Goal: Transaction & Acquisition: Download file/media

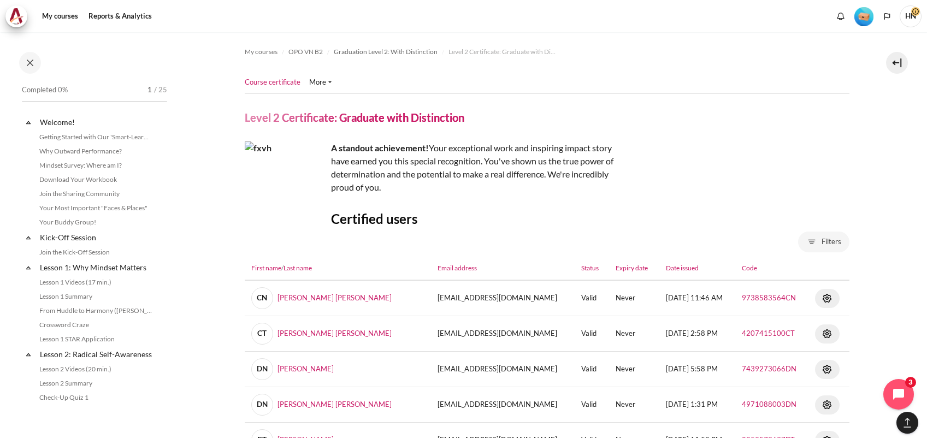
select select "excel"
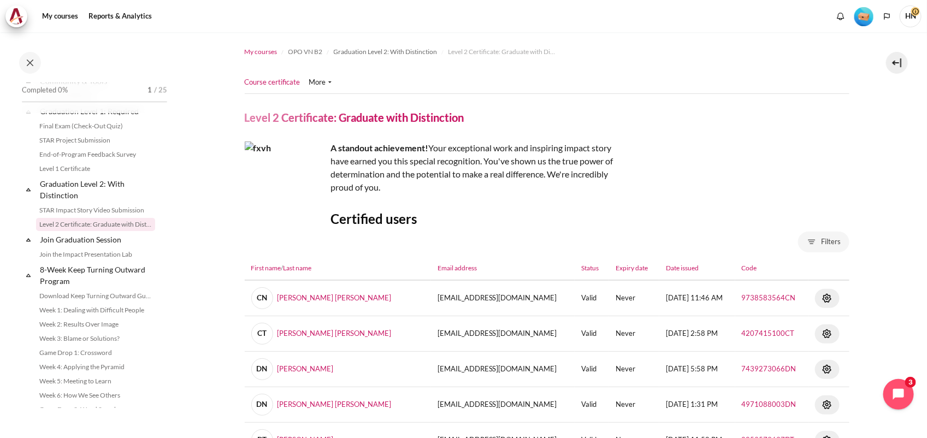
click at [257, 50] on span "My courses" at bounding box center [261, 52] width 33 height 10
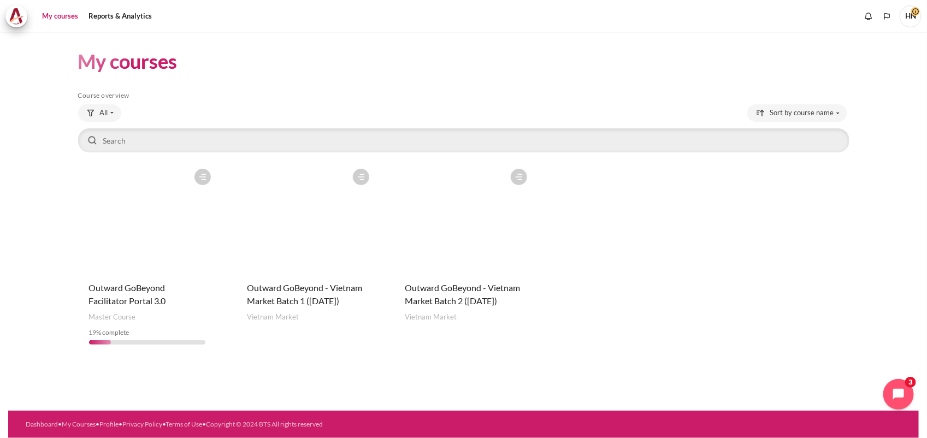
click at [479, 211] on figure "Content" at bounding box center [463, 217] width 139 height 109
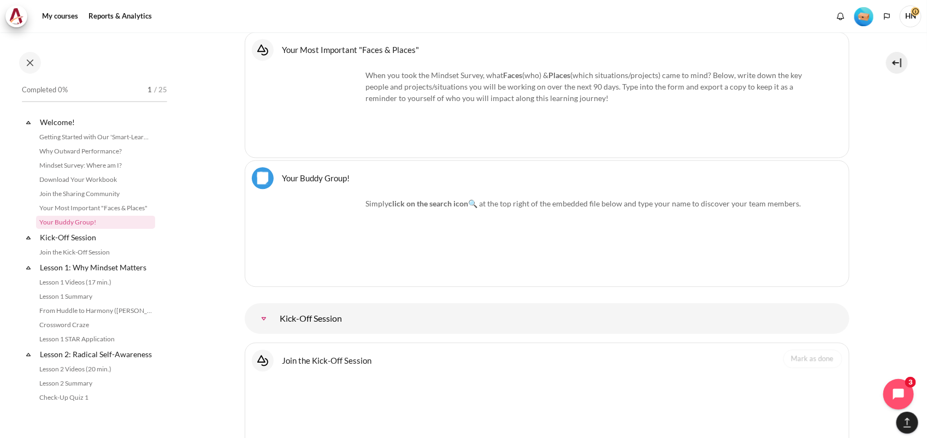
scroll to position [1110, 0]
